Goal: Task Accomplishment & Management: Manage account settings

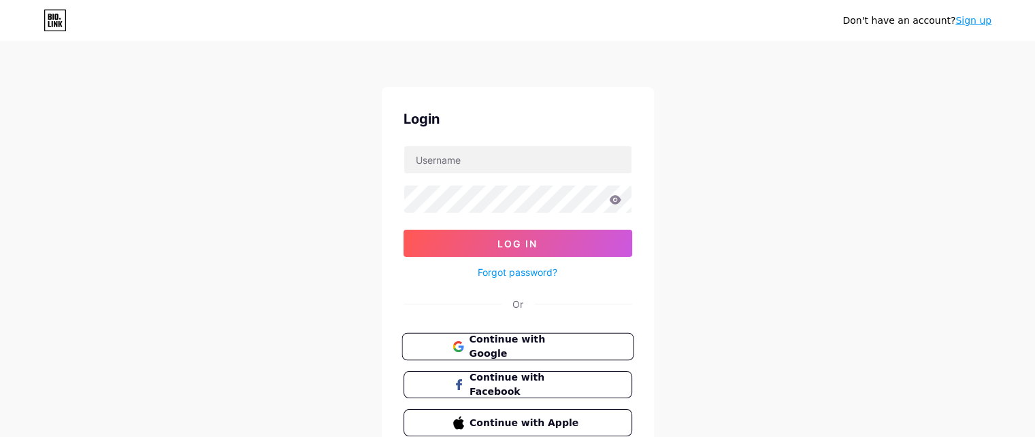
click at [526, 353] on button "Continue with Google" at bounding box center [517, 347] width 232 height 28
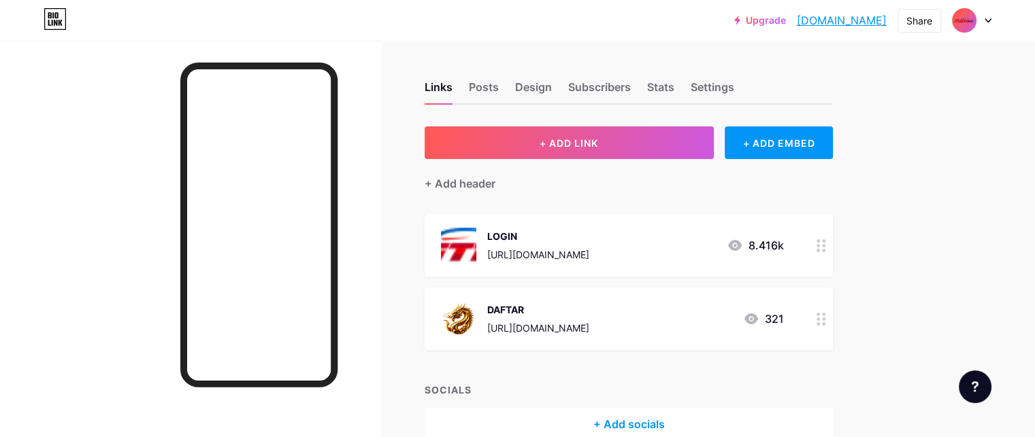
click at [713, 323] on div "DAFTAR [URL][DOMAIN_NAME] 321" at bounding box center [612, 318] width 343 height 35
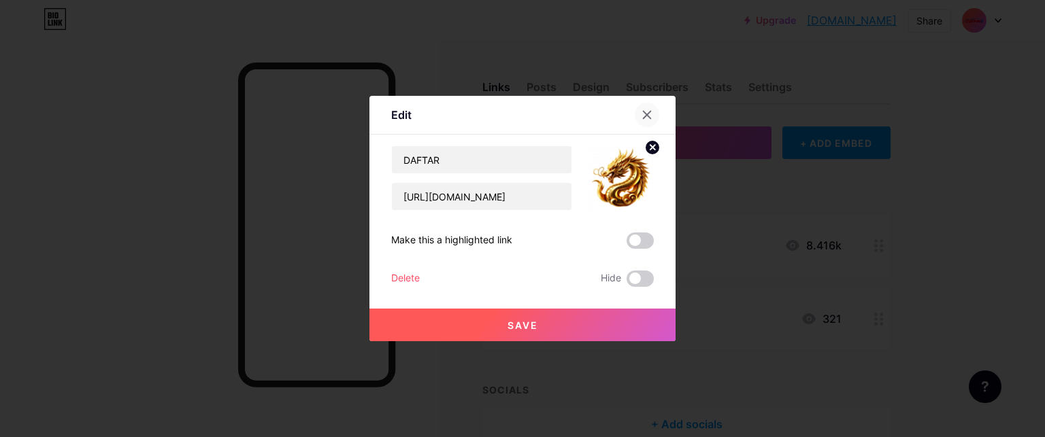
click at [646, 111] on icon at bounding box center [647, 115] width 11 height 11
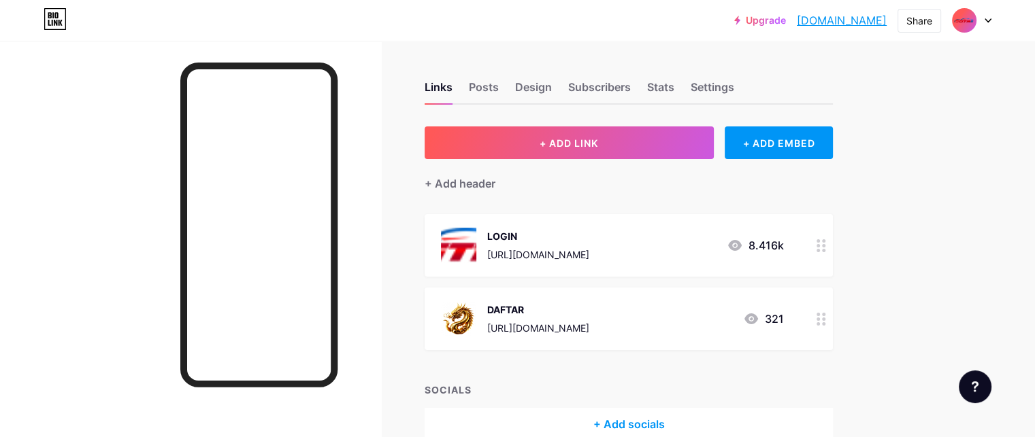
click at [820, 323] on circle at bounding box center [817, 324] width 3 height 3
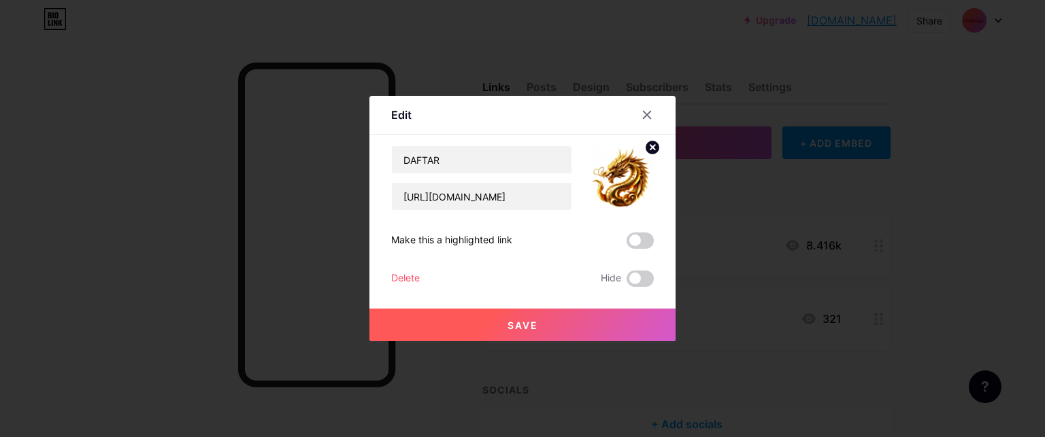
click at [399, 273] on div "Delete" at bounding box center [405, 279] width 29 height 16
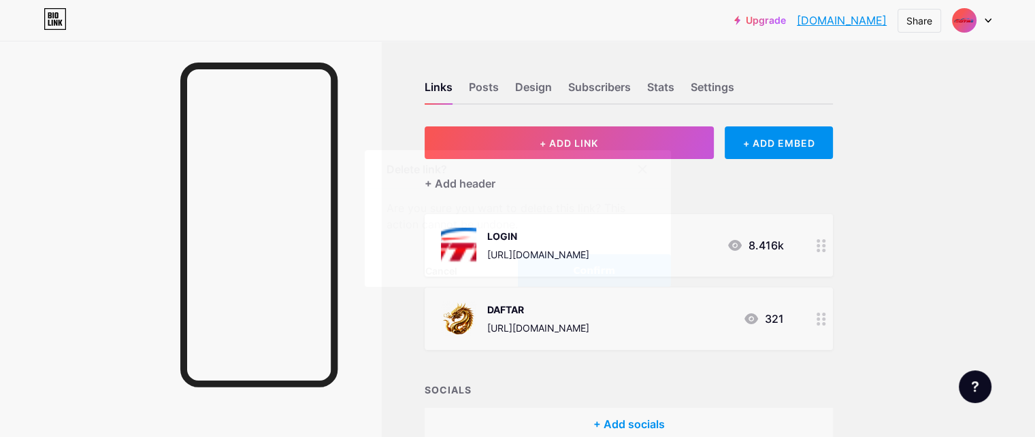
click at [585, 273] on span "Confirm" at bounding box center [594, 271] width 42 height 14
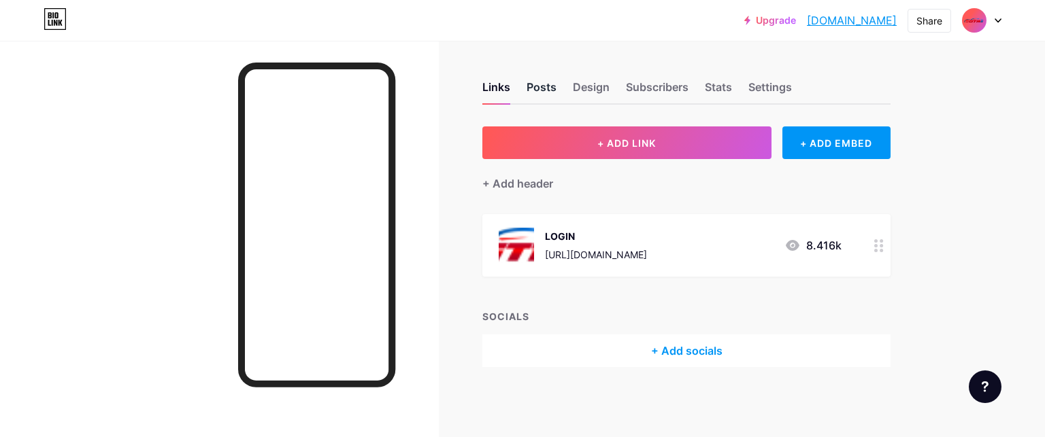
click at [548, 90] on div "Posts" at bounding box center [542, 91] width 30 height 24
click at [589, 85] on div "Design" at bounding box center [591, 91] width 37 height 24
click at [661, 95] on div "Subscribers" at bounding box center [657, 91] width 63 height 24
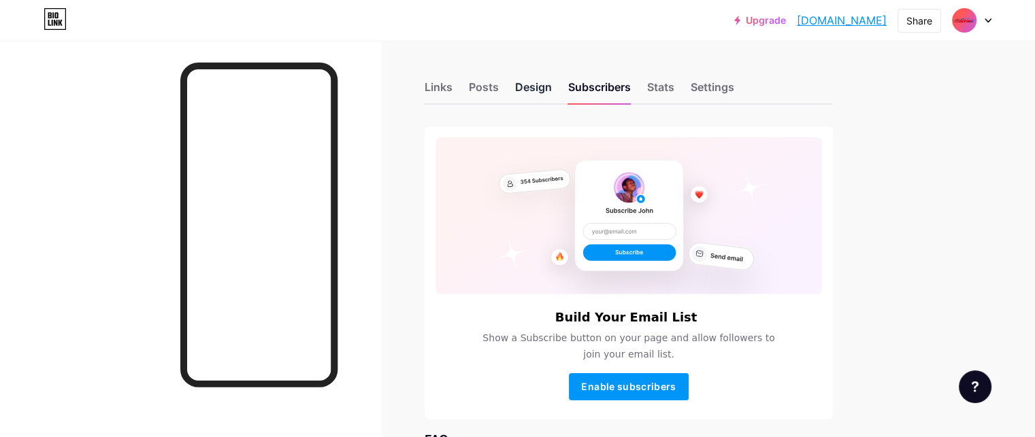
click at [552, 95] on div "Design" at bounding box center [533, 91] width 37 height 24
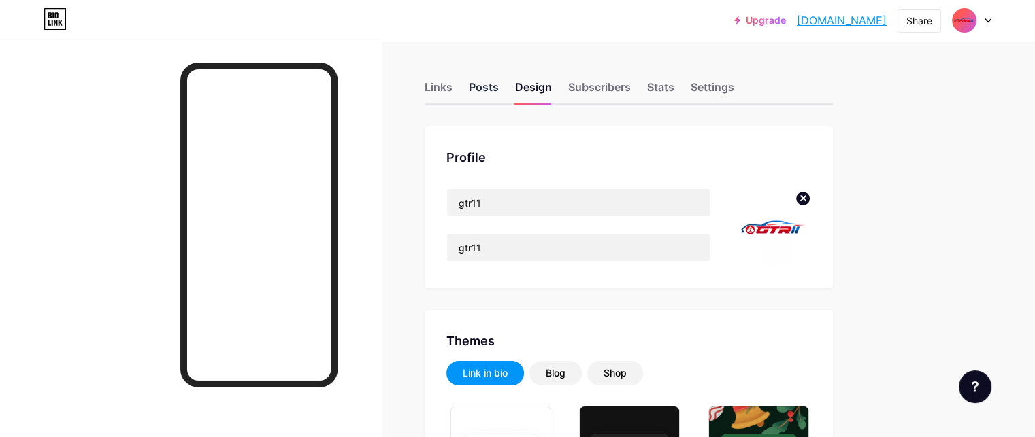
click at [499, 86] on div "Posts" at bounding box center [484, 91] width 30 height 24
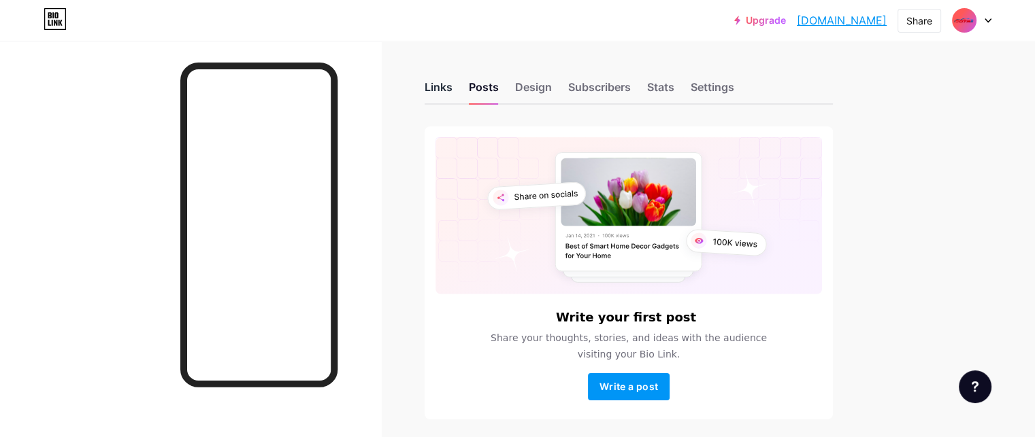
click at [452, 92] on div "Links" at bounding box center [439, 91] width 28 height 24
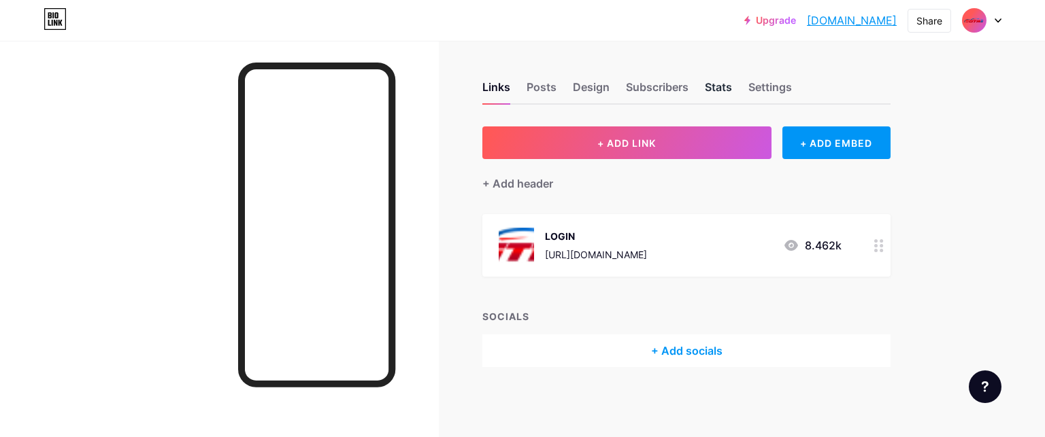
click at [729, 90] on div "Stats" at bounding box center [718, 91] width 27 height 24
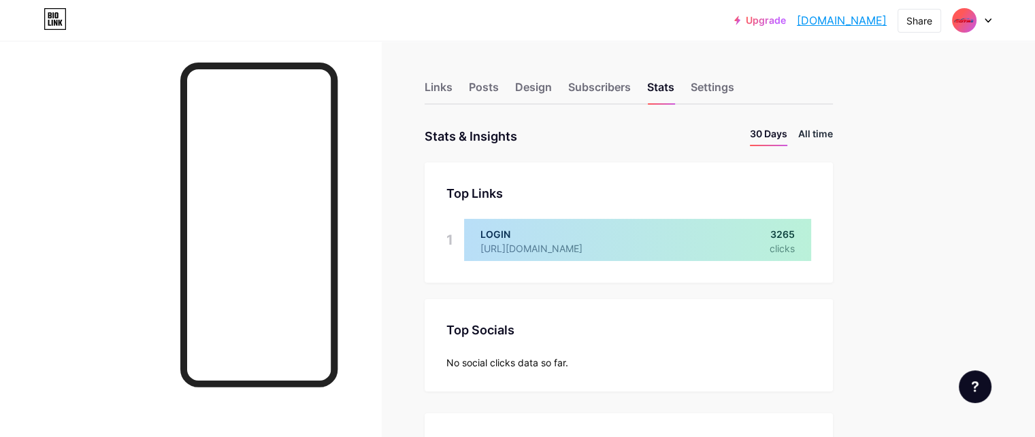
click at [833, 135] on li "All time" at bounding box center [815, 137] width 35 height 20
click at [734, 86] on div "Settings" at bounding box center [713, 91] width 44 height 24
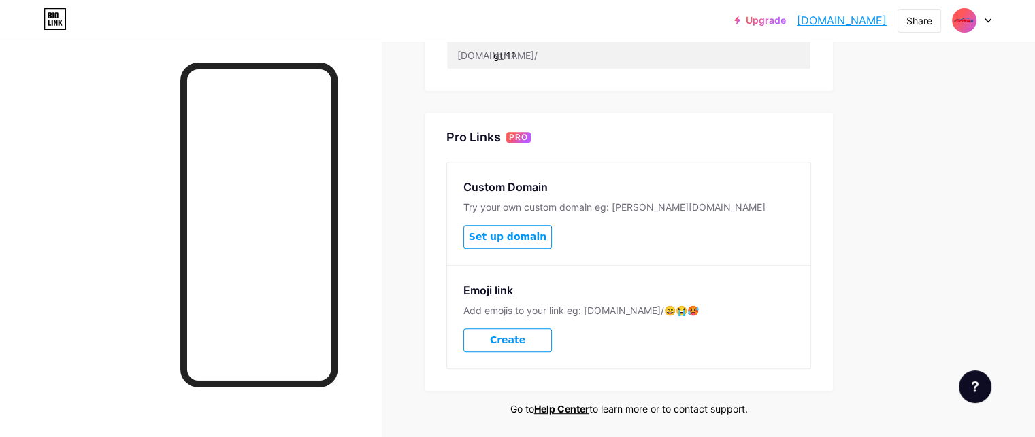
scroll to position [612, 0]
